Goal: Information Seeking & Learning: Learn about a topic

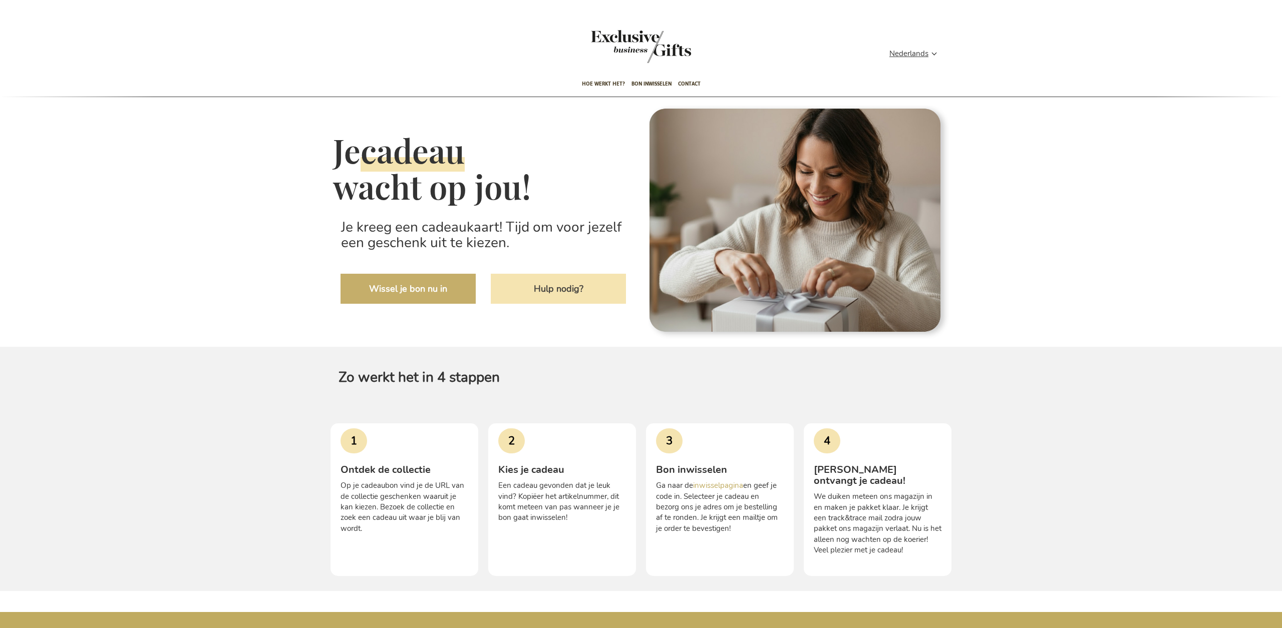
type input "administrator"
click at [376, 292] on link "Wissel je bon nu in" at bounding box center [407, 289] width 135 height 30
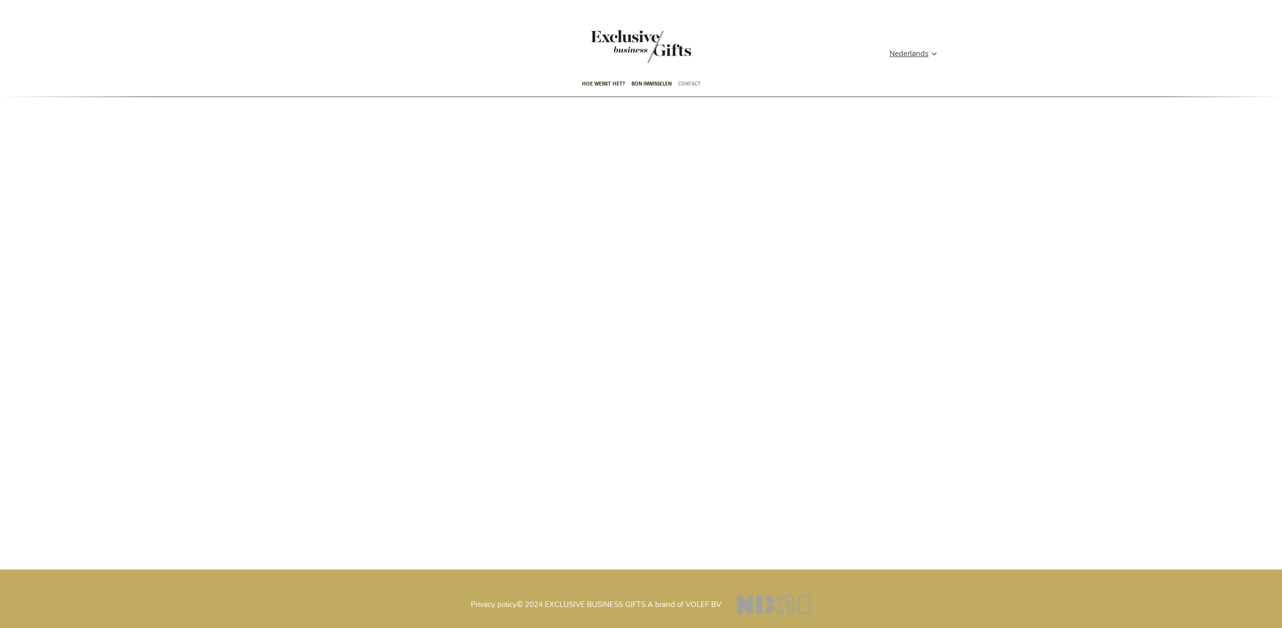
type input "administrator"
click at [693, 85] on span "Contact" at bounding box center [689, 84] width 23 height 24
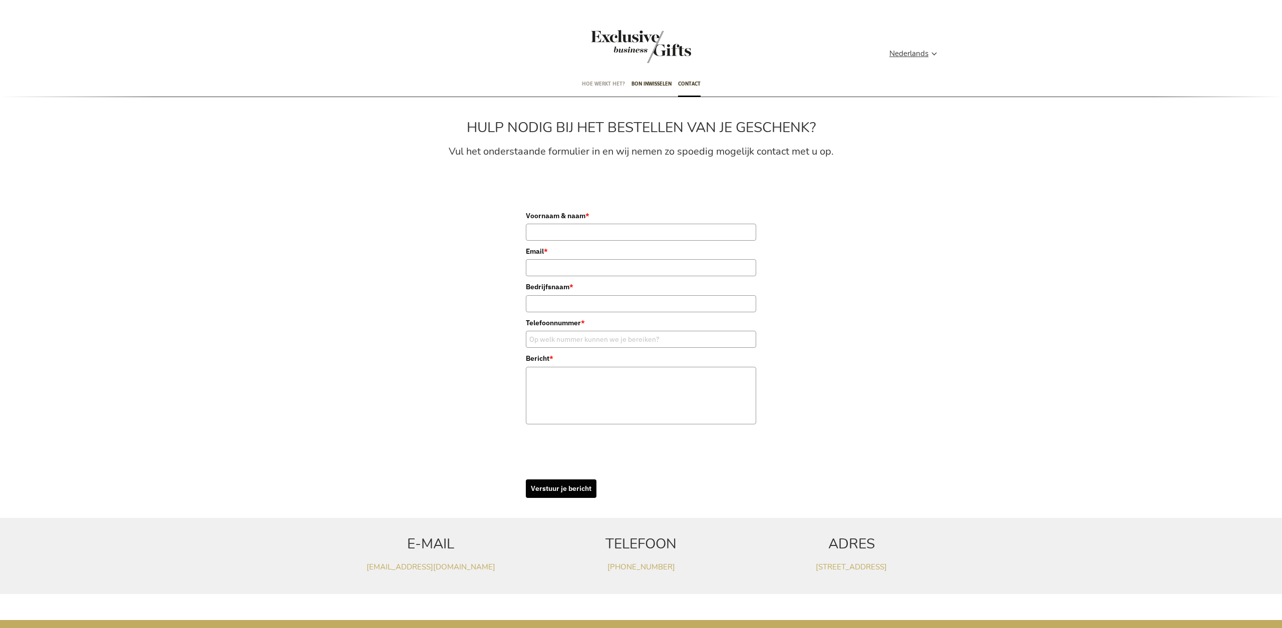
type input "administrator"
click at [595, 83] on span "Hoe werkt het?" at bounding box center [603, 84] width 43 height 24
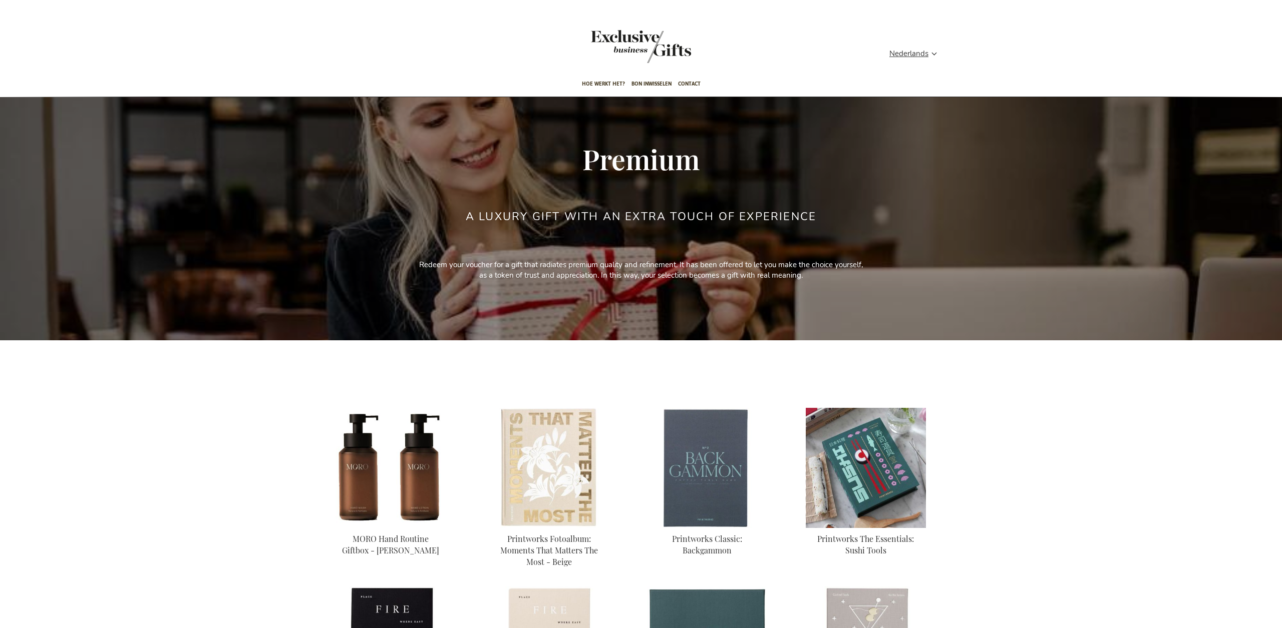
type input "administrator"
click at [852, 463] on img at bounding box center [866, 468] width 120 height 120
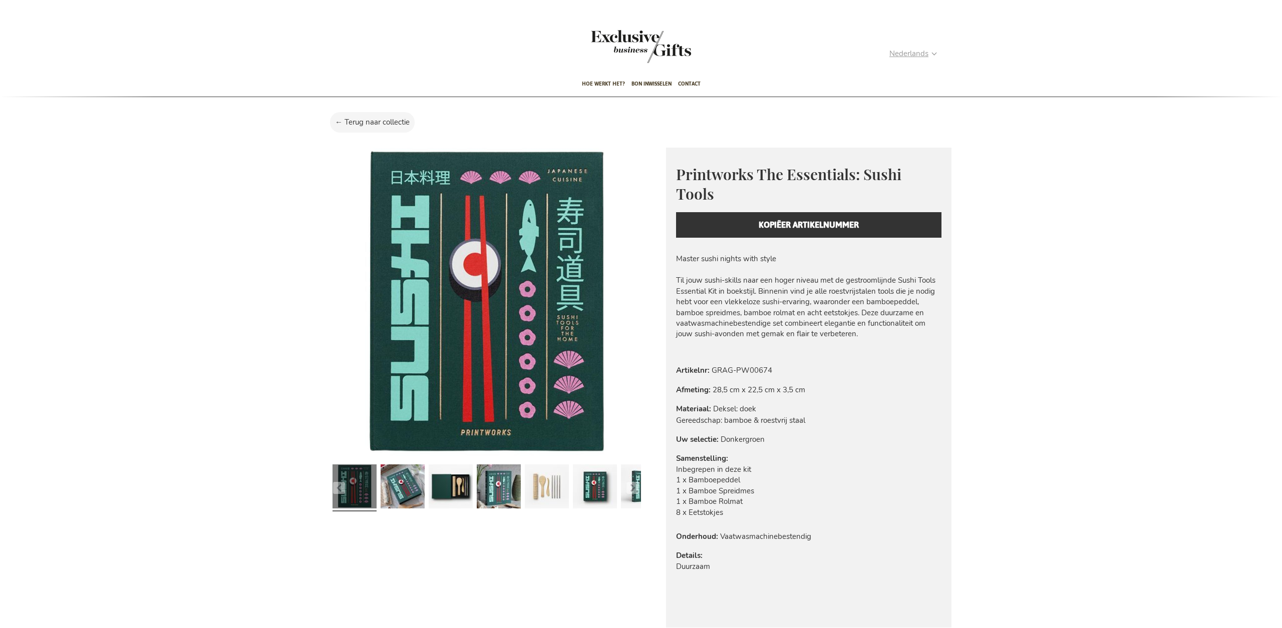
type input "administrator"
click at [933, 55] on strong "Nederlands" at bounding box center [912, 54] width 47 height 12
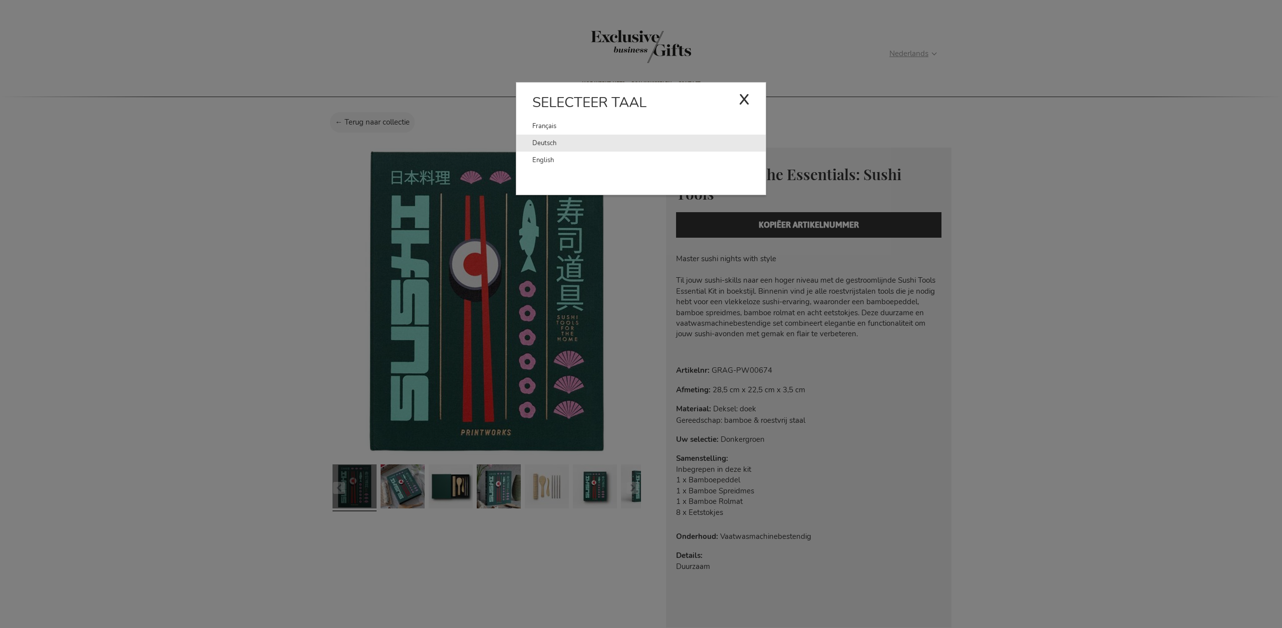
click at [588, 145] on link "Deutsch" at bounding box center [648, 143] width 233 height 17
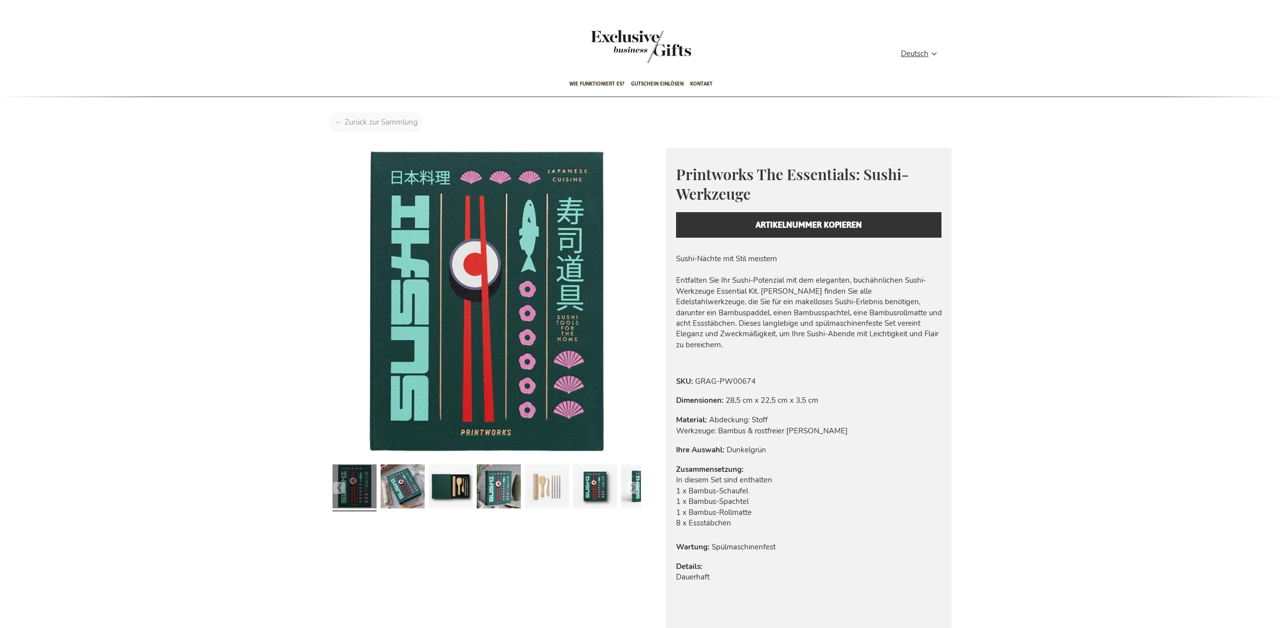
type input "administrator"
click at [371, 125] on div "Startseite Printworks The Essentials: Sushi-Werkzeuge" at bounding box center [640, 125] width 637 height 26
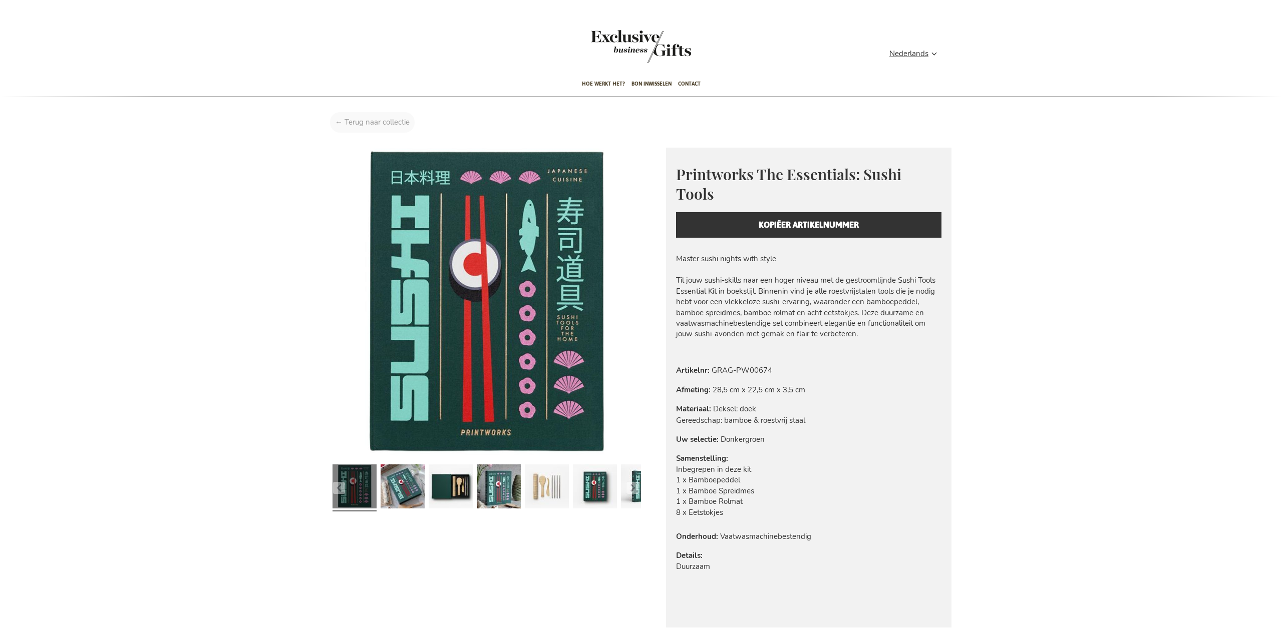
type input "administrator"
click at [362, 125] on div "Home Printworks The Essentials: Sushi Tools" at bounding box center [640, 125] width 637 height 26
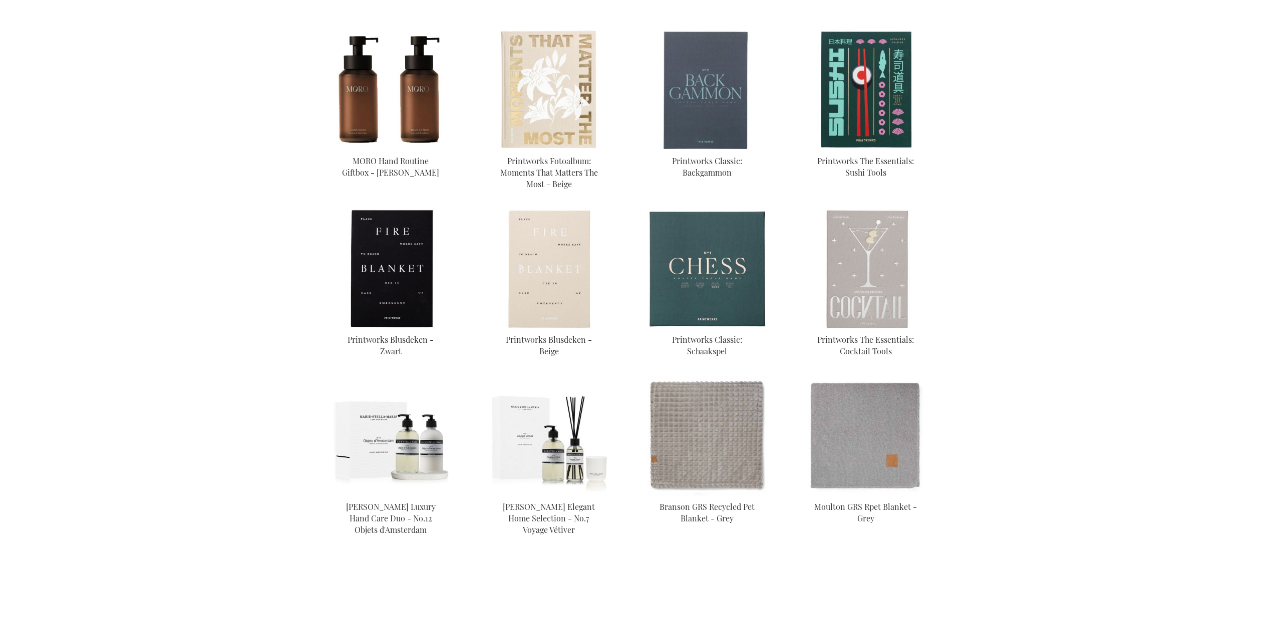
scroll to position [394, 0]
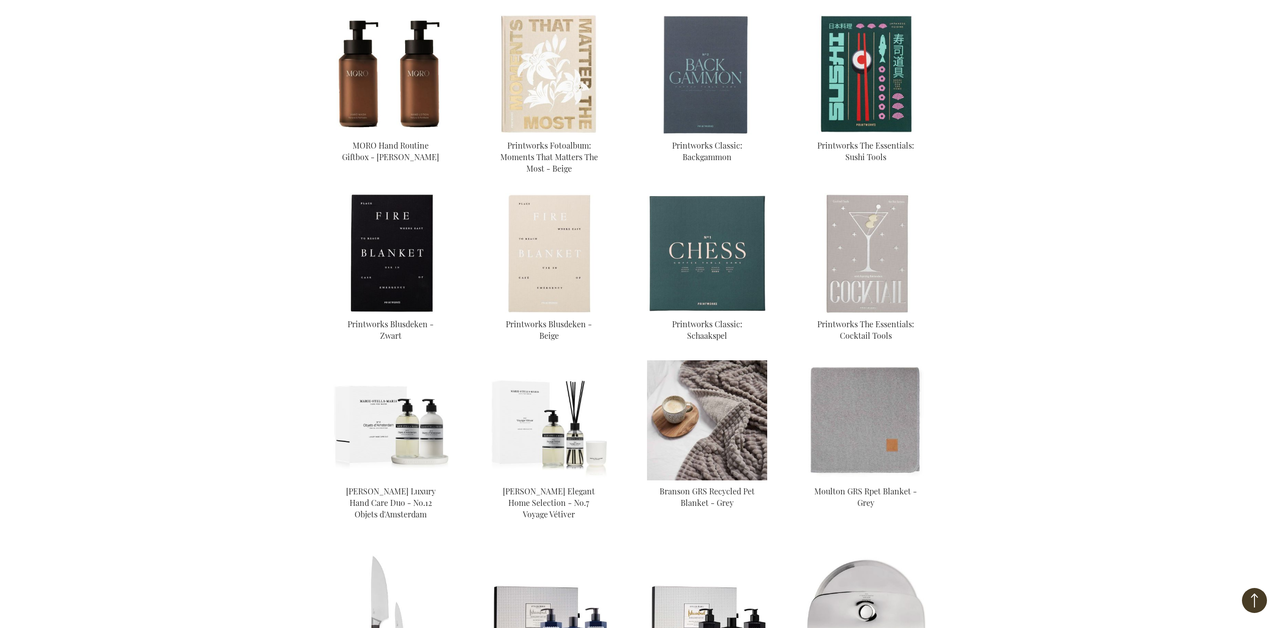
type input "administrator"
click at [687, 422] on img at bounding box center [707, 421] width 120 height 120
